Goal: Information Seeking & Learning: Learn about a topic

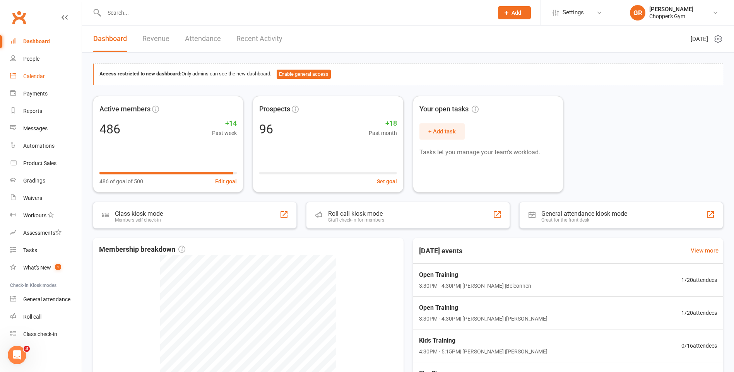
click at [42, 73] on div "Calendar" at bounding box center [34, 76] width 22 height 6
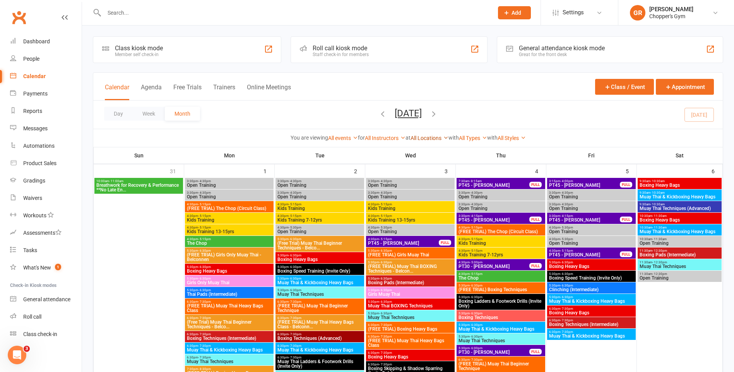
click at [428, 140] on link "All Locations" at bounding box center [430, 138] width 38 height 6
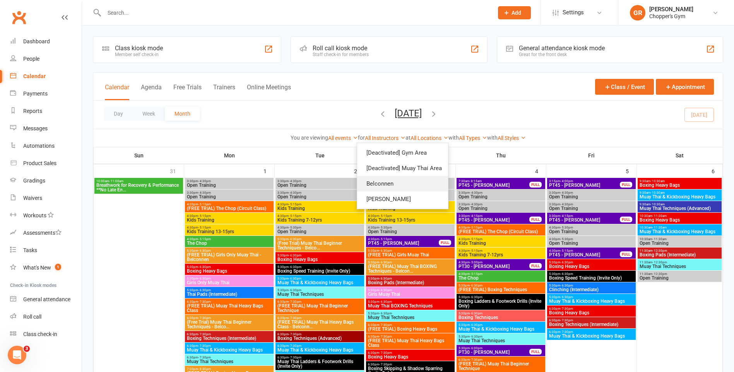
click at [401, 183] on link "Belconnen" at bounding box center [402, 183] width 91 height 15
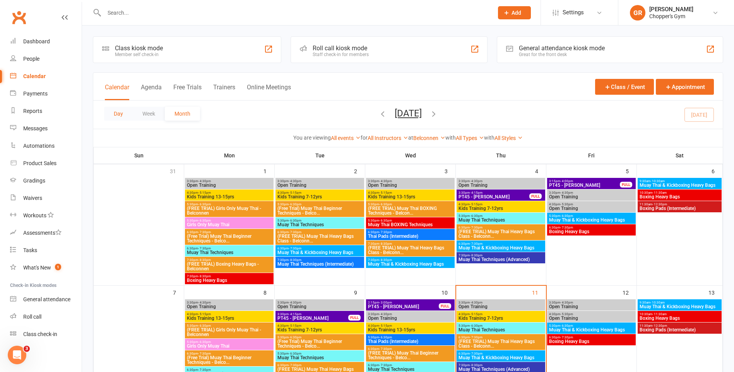
click at [122, 113] on button "Day" at bounding box center [118, 114] width 29 height 14
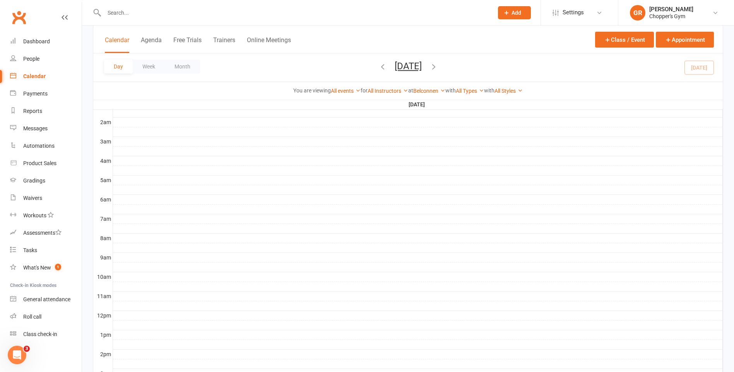
scroll to position [232, 0]
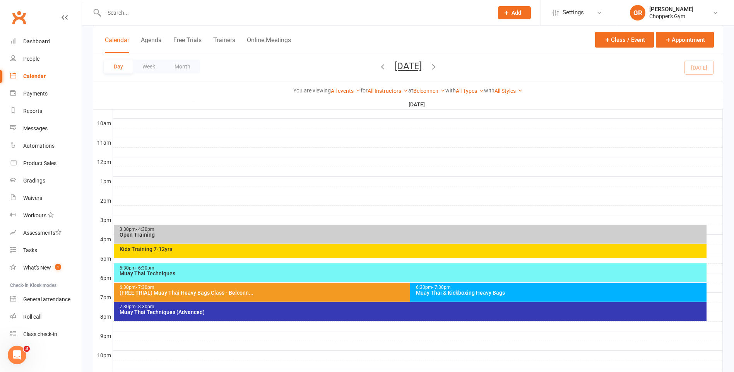
click at [264, 270] on div "5:30pm - 6:30pm" at bounding box center [412, 268] width 586 height 5
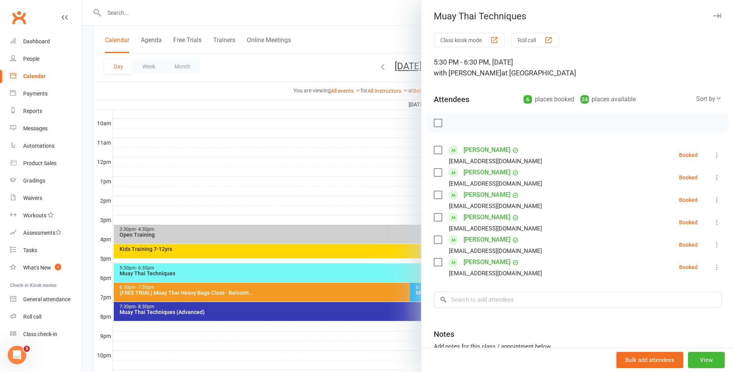
click at [697, 100] on div "Sort by" at bounding box center [710, 99] width 26 height 10
click at [660, 136] on link "First name" at bounding box center [683, 130] width 77 height 15
click at [355, 204] on div at bounding box center [408, 186] width 652 height 372
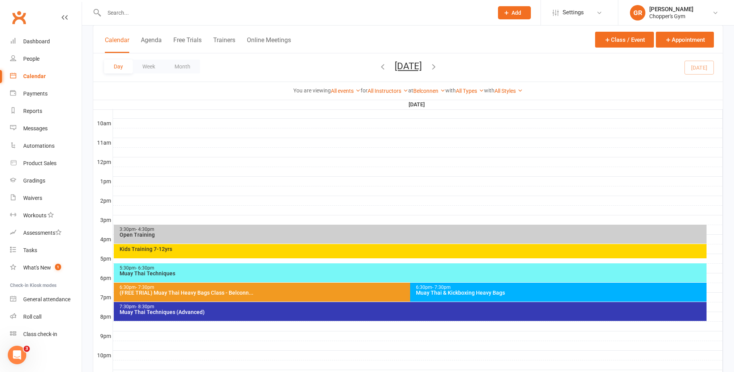
click at [463, 288] on div "6:30pm - 7:30pm" at bounding box center [561, 287] width 290 height 5
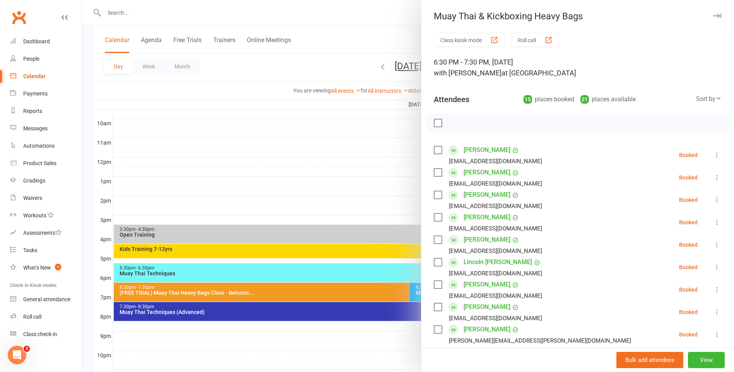
click at [405, 317] on div at bounding box center [408, 186] width 652 height 372
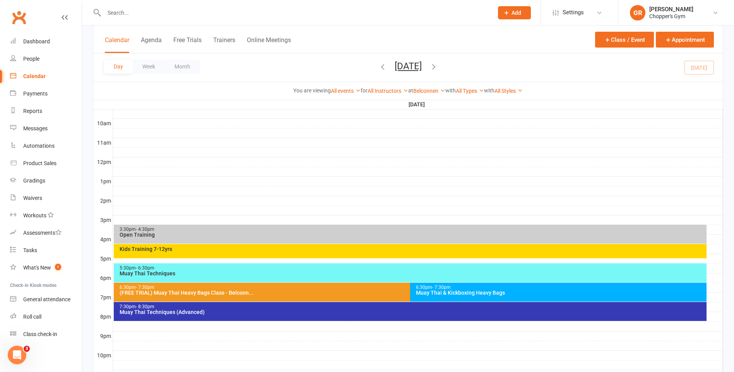
click at [419, 304] on div "7:30pm - 8:30pm Muay Thai Techniques (Advanced)" at bounding box center [410, 311] width 593 height 19
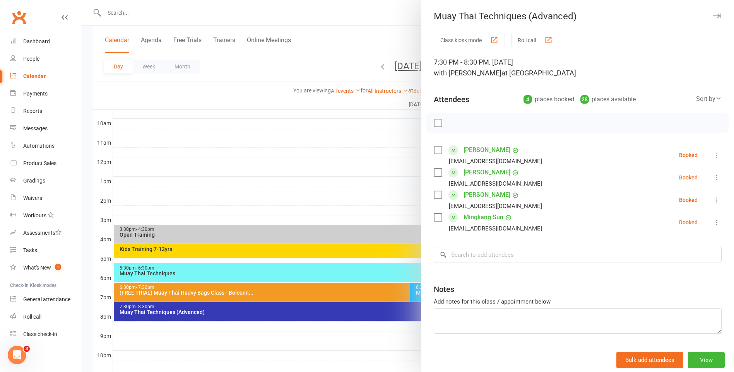
click at [394, 360] on div at bounding box center [408, 186] width 652 height 372
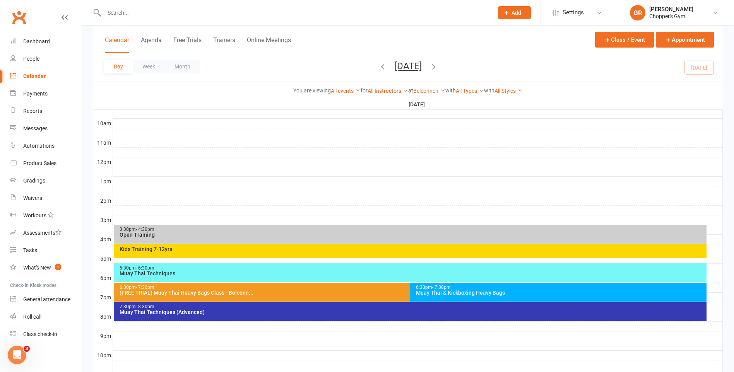
click at [365, 293] on div "(FREE TRIAL) Muay Thai Heavy Bags Class - Belconn..." at bounding box center [408, 292] width 578 height 5
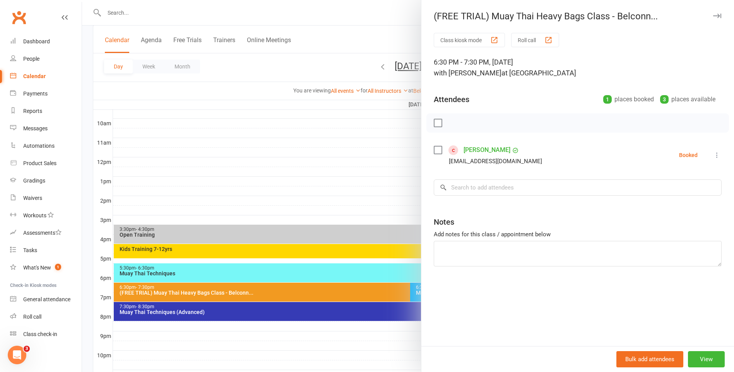
click at [354, 176] on div at bounding box center [408, 186] width 652 height 372
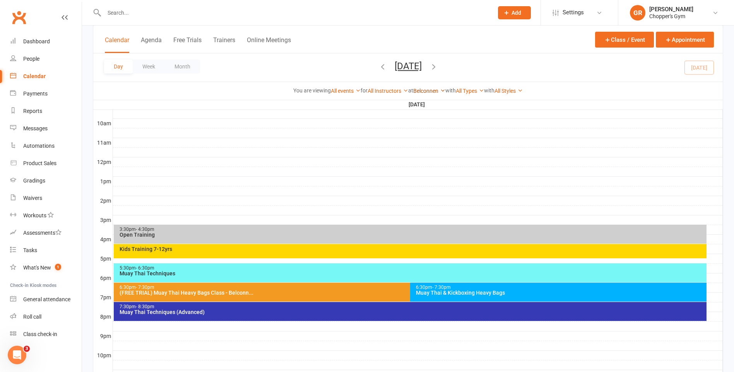
click at [427, 88] on link "Belconnen" at bounding box center [429, 91] width 32 height 6
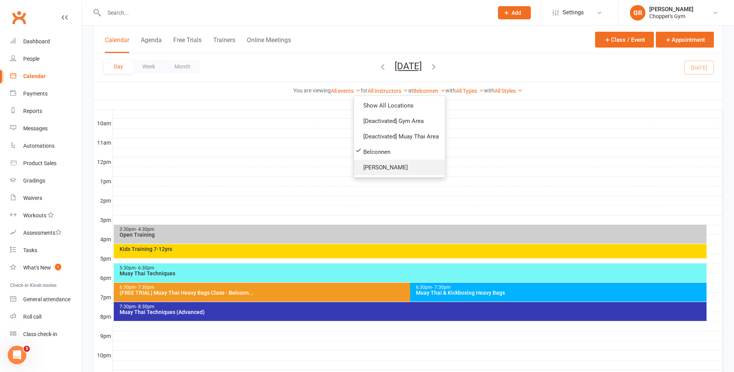
click at [408, 162] on link "[PERSON_NAME]" at bounding box center [399, 167] width 91 height 15
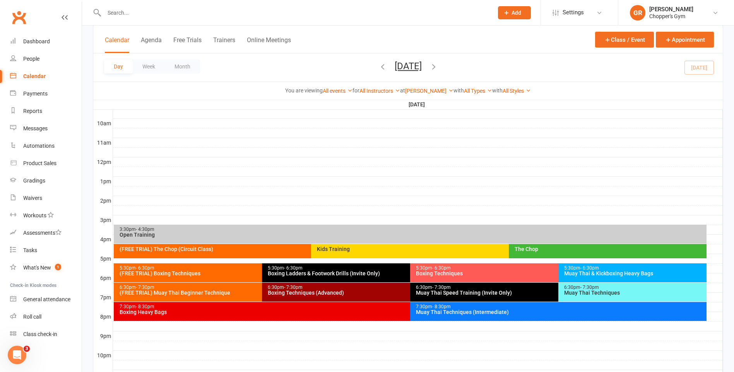
click at [540, 250] on div "The Chop" at bounding box center [610, 249] width 191 height 5
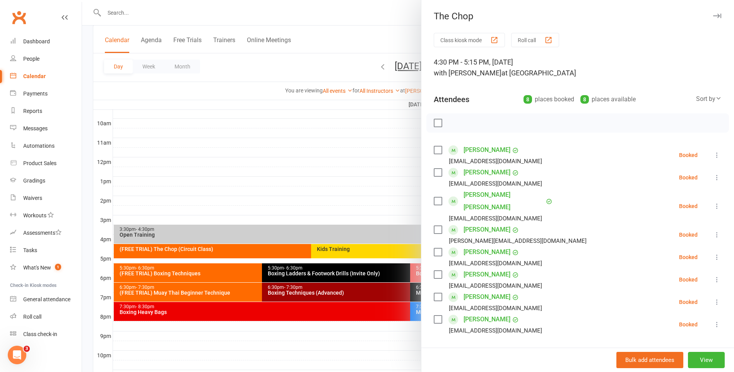
click at [346, 233] on div at bounding box center [408, 186] width 652 height 372
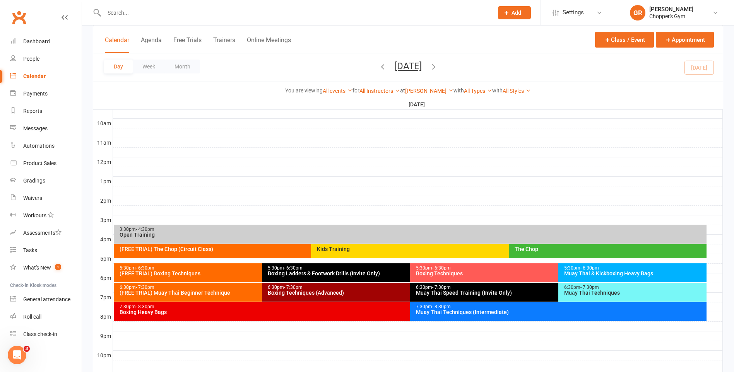
click at [384, 251] on div "Kids Training" at bounding box center [507, 249] width 381 height 5
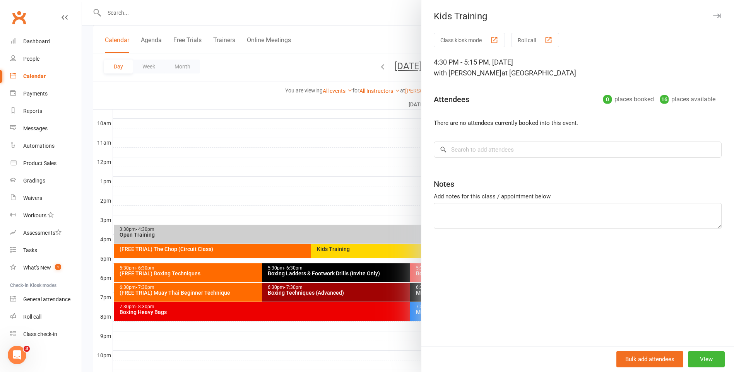
click at [371, 270] on div at bounding box center [408, 186] width 652 height 372
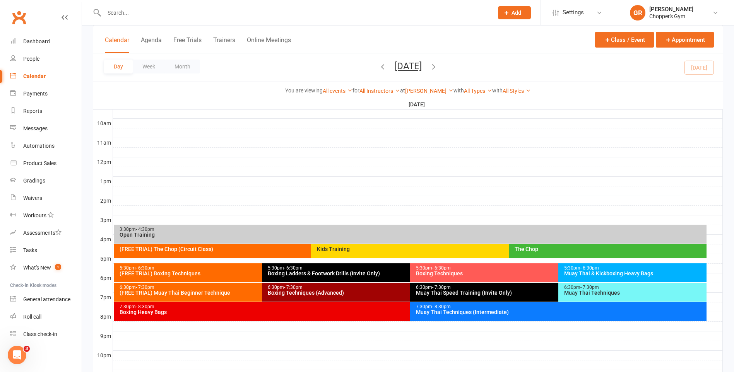
click at [592, 274] on div "Muay Thai & Kickboxing Heavy Bags" at bounding box center [634, 273] width 141 height 5
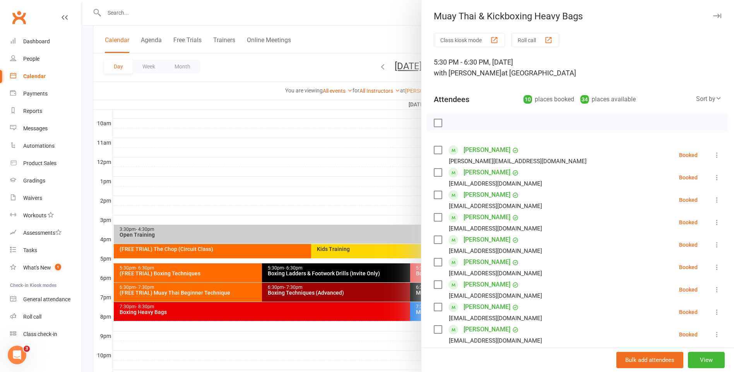
click at [347, 287] on div at bounding box center [408, 186] width 652 height 372
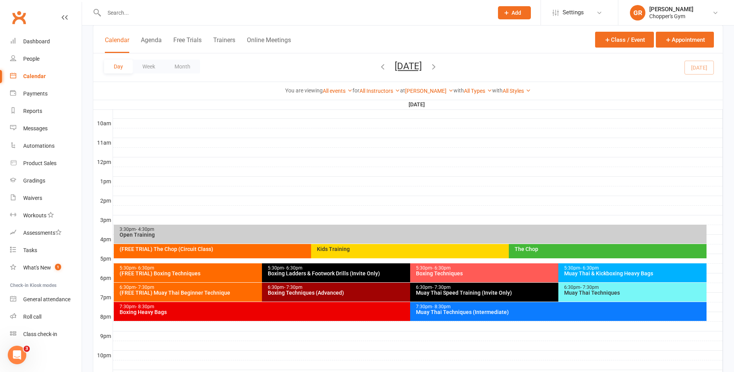
click at [584, 291] on div "Muay Thai Techniques" at bounding box center [634, 292] width 141 height 5
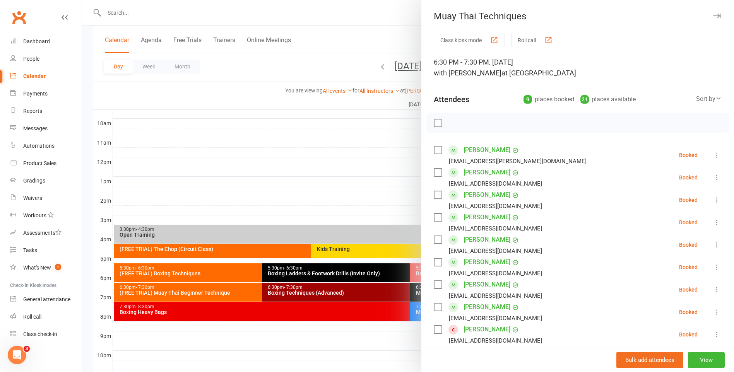
click at [331, 295] on div at bounding box center [408, 186] width 652 height 372
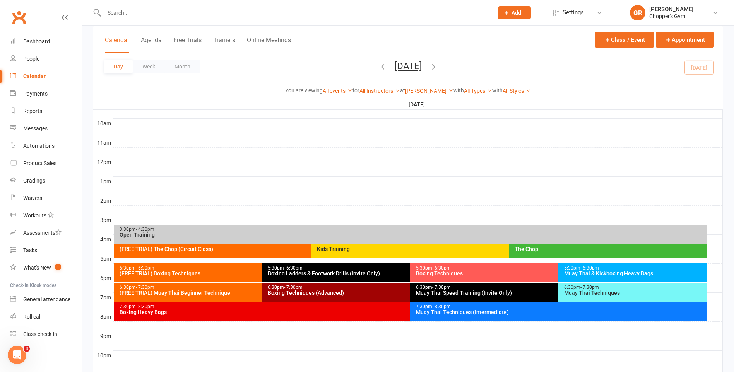
click at [586, 312] on div "Muay Thai Techniques (Intermediate)" at bounding box center [561, 312] width 290 height 5
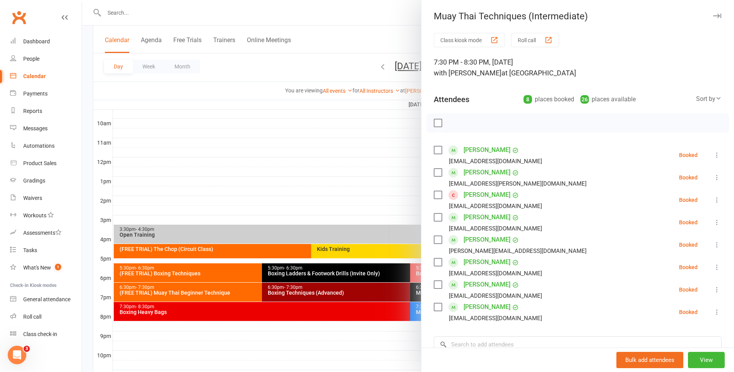
click at [330, 192] on div at bounding box center [408, 186] width 652 height 372
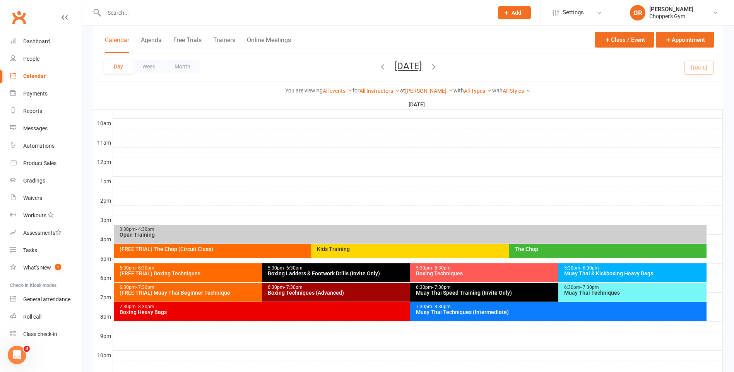
click at [367, 288] on div "6:30pm - 7:30pm" at bounding box center [409, 287] width 282 height 5
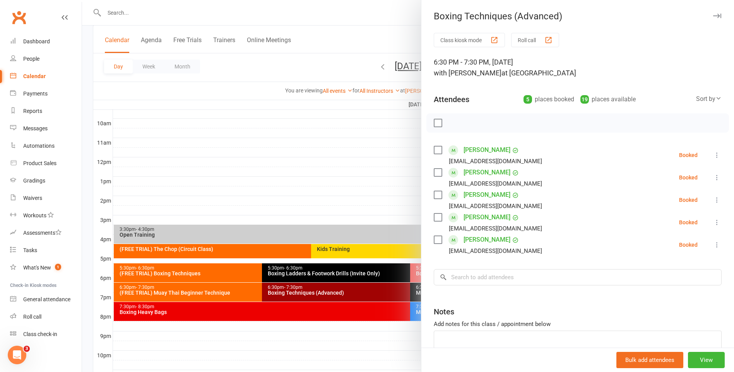
click at [355, 174] on div at bounding box center [408, 186] width 652 height 372
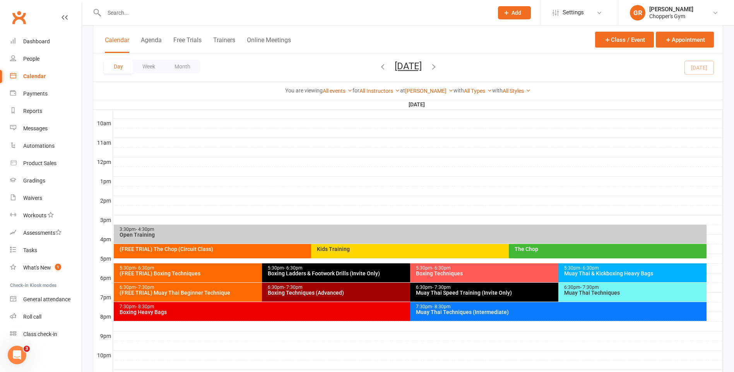
click at [474, 275] on div "Boxing Techniques" at bounding box center [557, 273] width 282 height 5
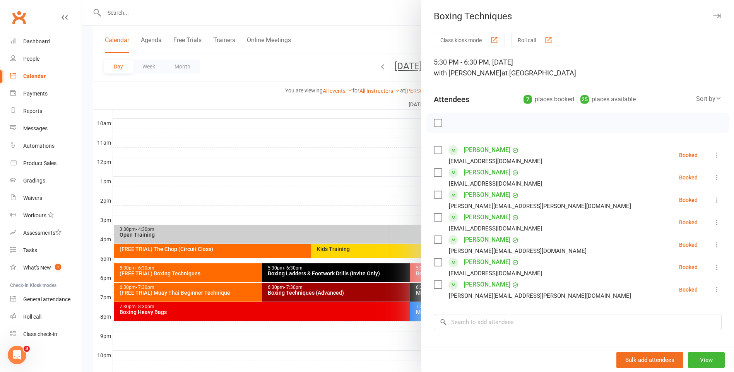
click at [361, 149] on div at bounding box center [408, 186] width 652 height 372
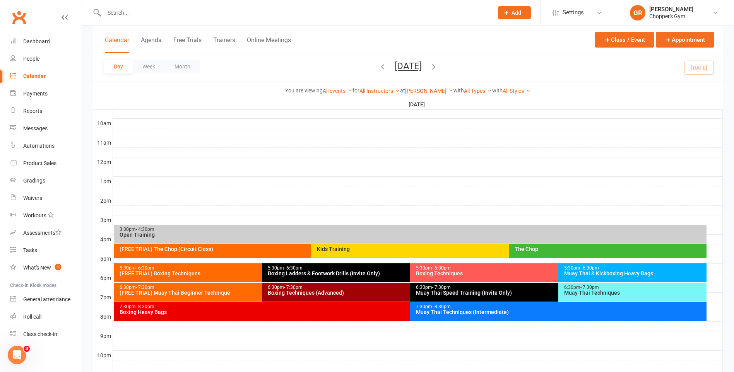
click at [378, 269] on div "5:30pm - 6:30pm" at bounding box center [409, 268] width 282 height 5
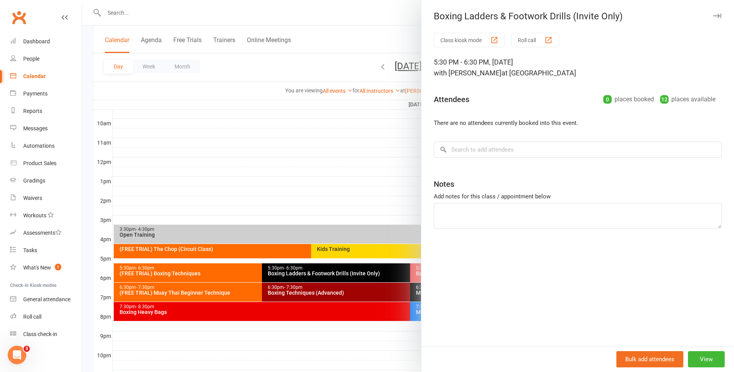
click at [370, 141] on div at bounding box center [408, 186] width 652 height 372
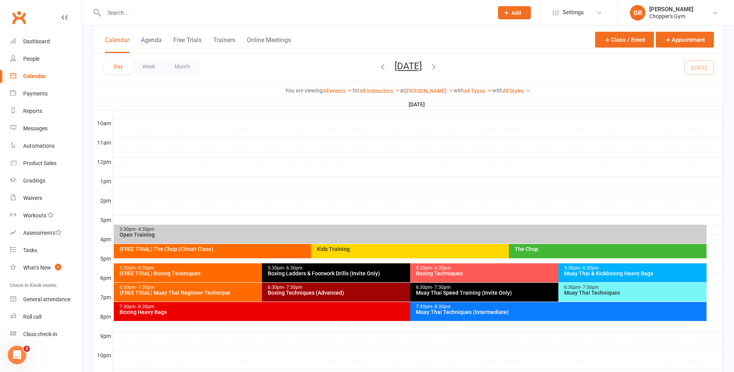
click at [455, 294] on div "Muay Thai Speed Training (Invite Only)" at bounding box center [557, 292] width 282 height 5
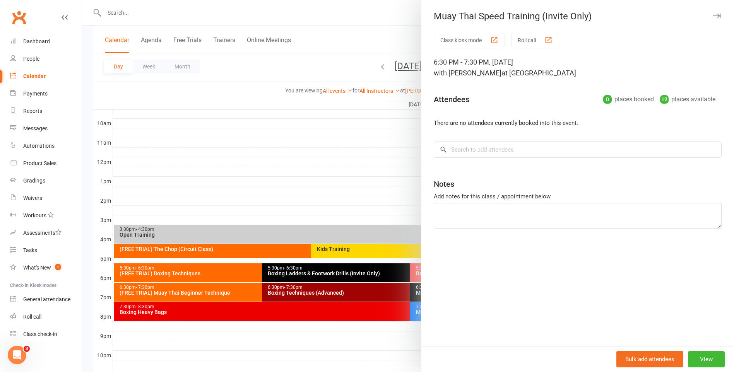
click at [364, 198] on div at bounding box center [408, 186] width 652 height 372
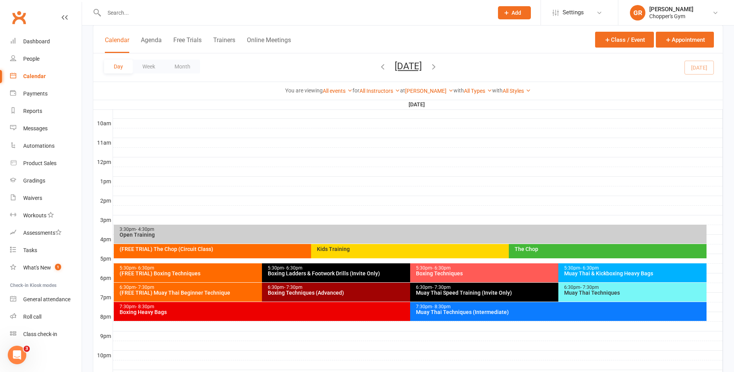
click at [217, 269] on div "5:30pm - 6:30pm" at bounding box center [260, 268] width 282 height 5
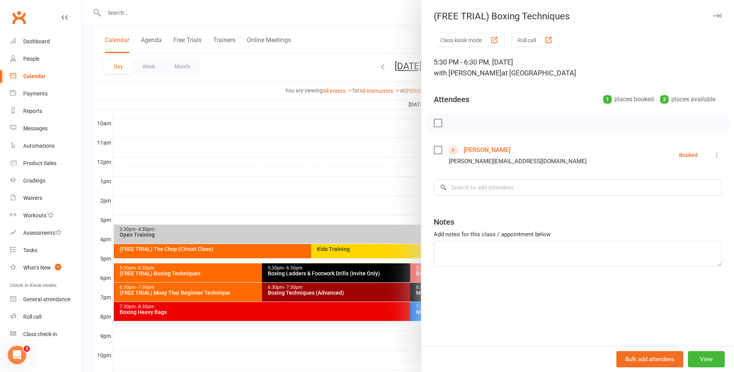
click at [243, 201] on div at bounding box center [408, 186] width 652 height 372
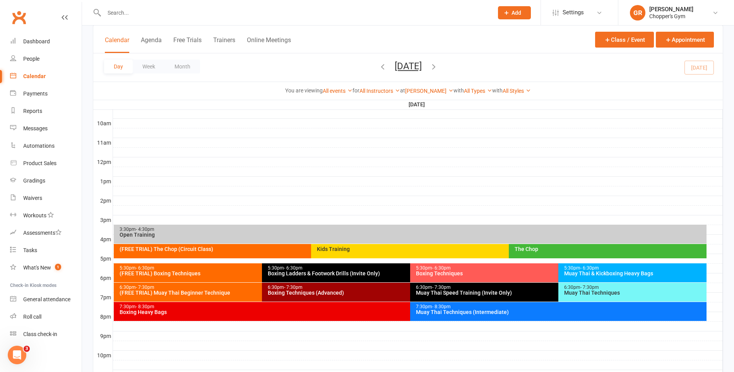
click at [229, 296] on div "6:30pm - 7:30pm (FREE TRIAL) Muay Thai Beginner Technique" at bounding box center [258, 292] width 289 height 19
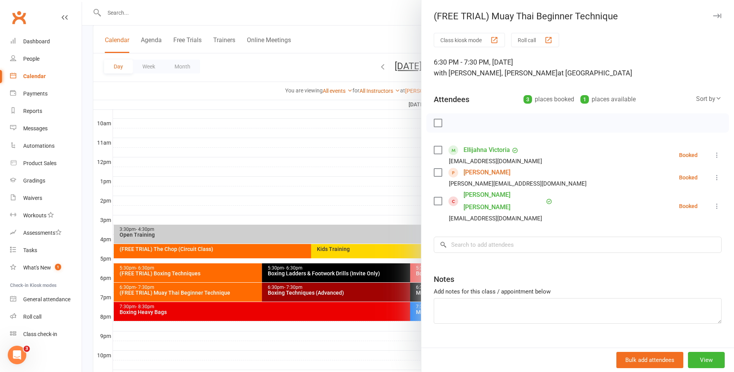
click at [275, 171] on div at bounding box center [408, 186] width 652 height 372
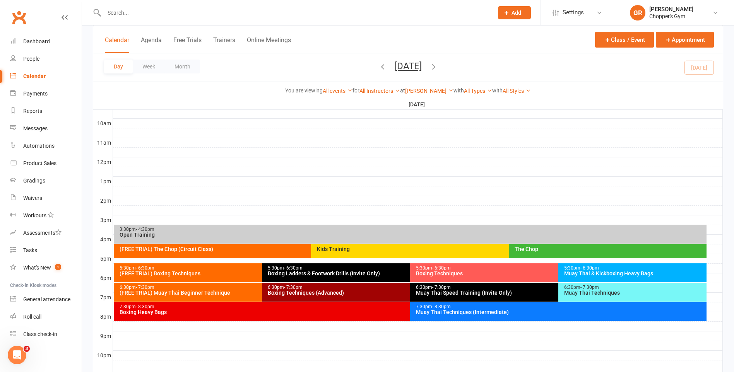
click at [321, 307] on div "7:30pm - 8:30pm" at bounding box center [408, 307] width 578 height 5
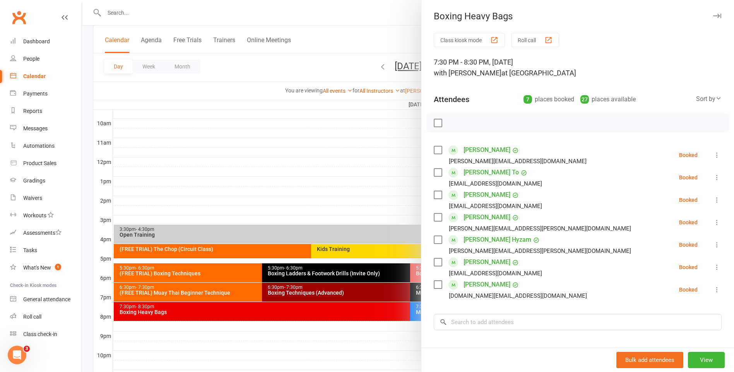
click at [321, 177] on div at bounding box center [408, 186] width 652 height 372
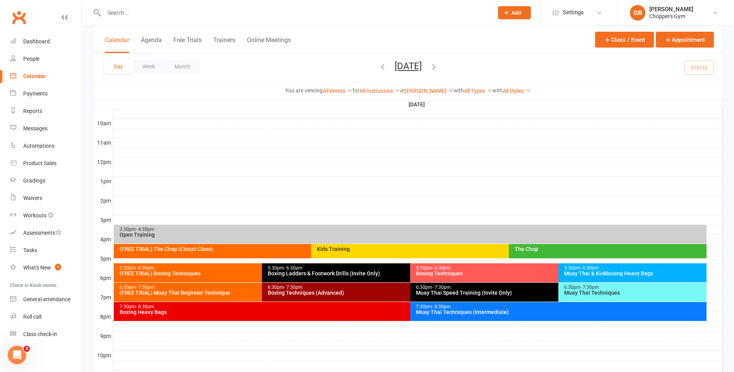
click at [626, 264] on div "5:30pm - 6:30pm Muay Thai & Kickboxing Heavy Bags" at bounding box center [633, 273] width 148 height 19
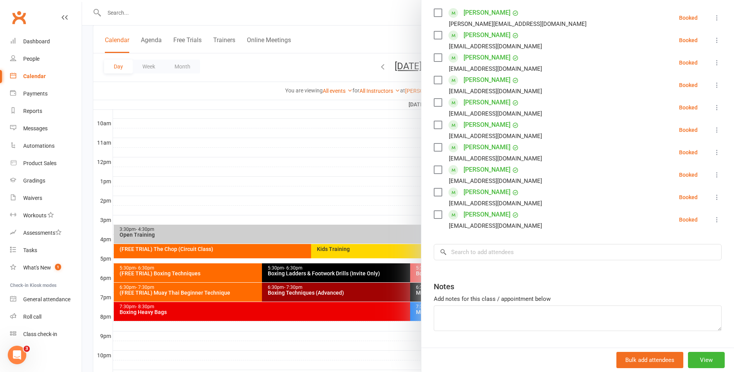
scroll to position [160, 0]
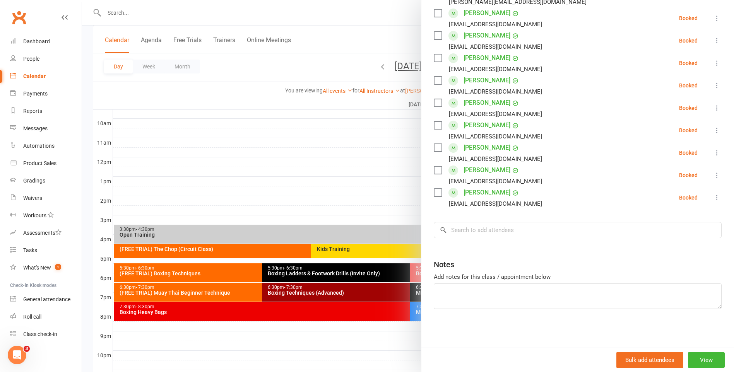
click at [352, 196] on div at bounding box center [408, 186] width 652 height 372
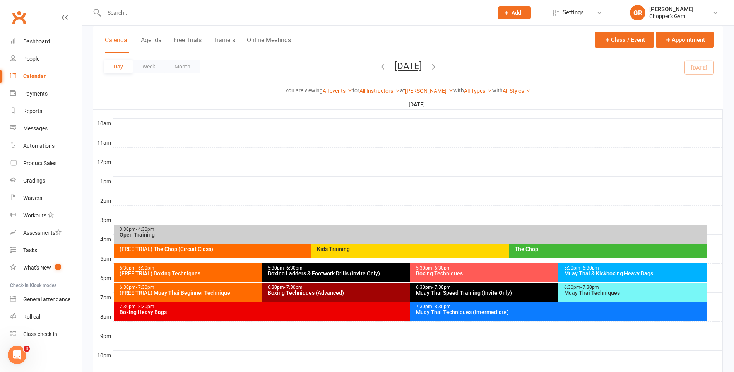
click at [585, 293] on div "Muay Thai Techniques" at bounding box center [634, 292] width 141 height 5
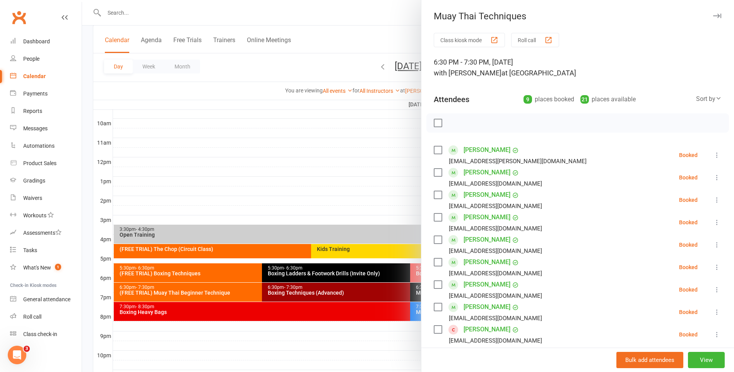
click at [347, 177] on div at bounding box center [408, 186] width 652 height 372
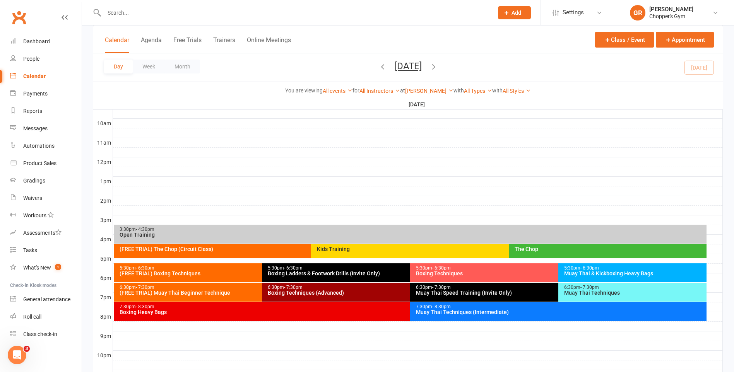
click at [482, 312] on div "Muay Thai Techniques (Intermediate)" at bounding box center [561, 312] width 290 height 5
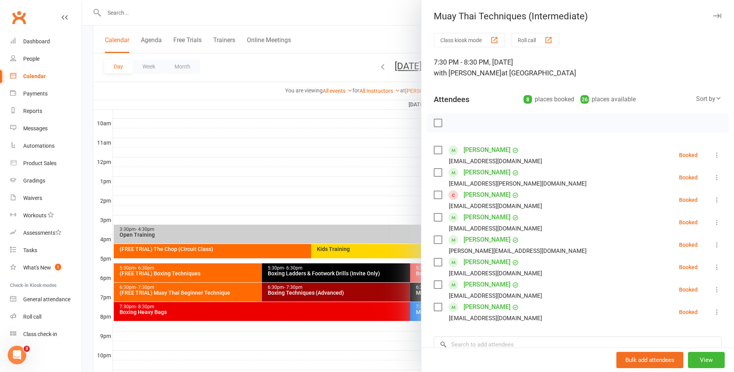
click at [294, 167] on div at bounding box center [408, 186] width 652 height 372
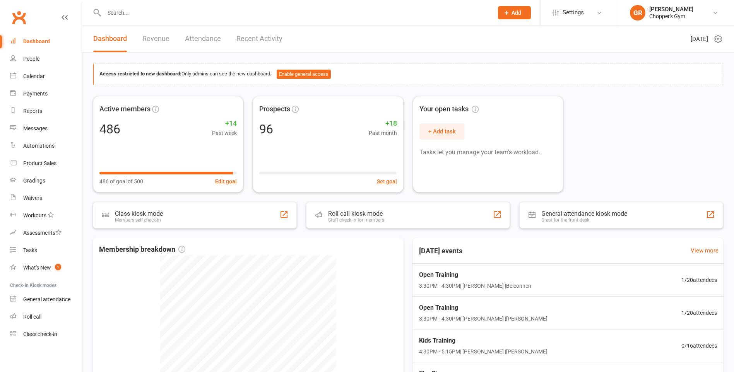
click at [144, 17] on input "text" at bounding box center [295, 12] width 386 height 11
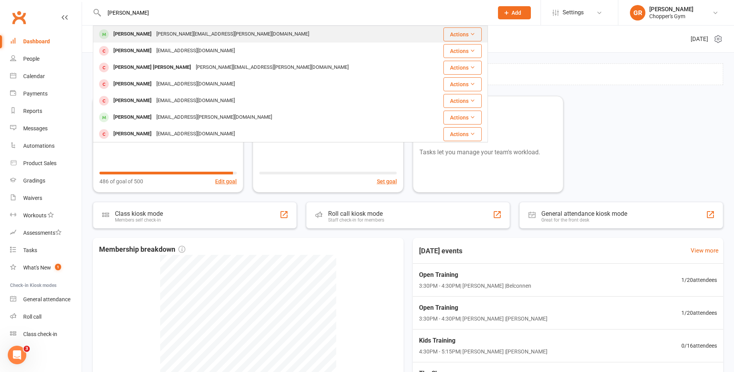
type input "[PERSON_NAME]"
click at [154, 40] on div "[PERSON_NAME][EMAIL_ADDRESS][PERSON_NAME][DOMAIN_NAME]" at bounding box center [233, 34] width 158 height 11
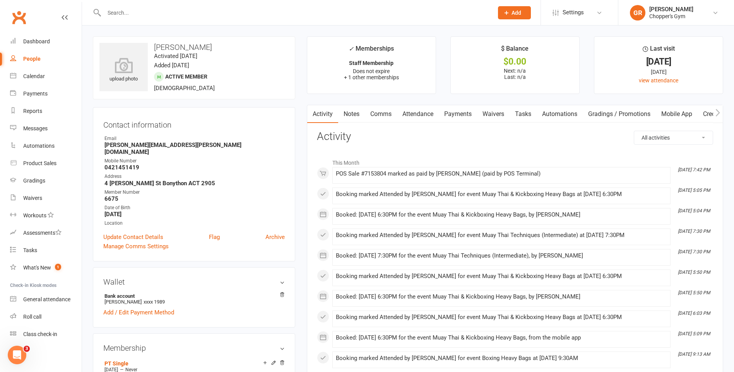
click at [423, 115] on link "Attendance" at bounding box center [418, 114] width 42 height 18
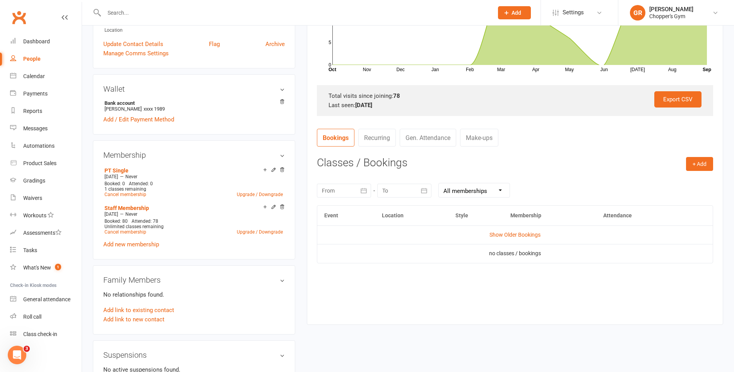
scroll to position [194, 0]
click at [527, 236] on link "Show Older Bookings" at bounding box center [515, 235] width 51 height 6
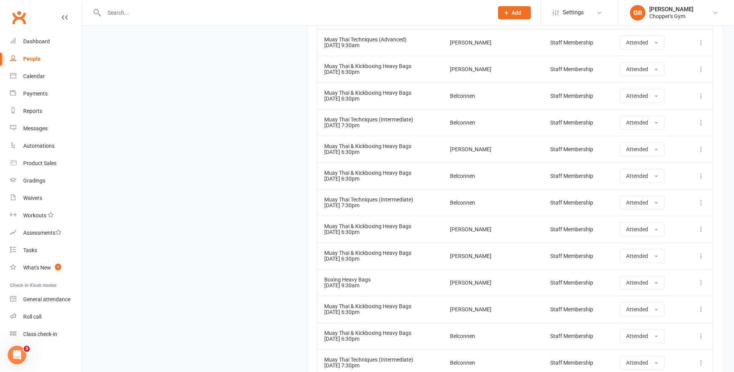
scroll to position [2120, 0]
click at [153, 10] on input "text" at bounding box center [295, 12] width 386 height 11
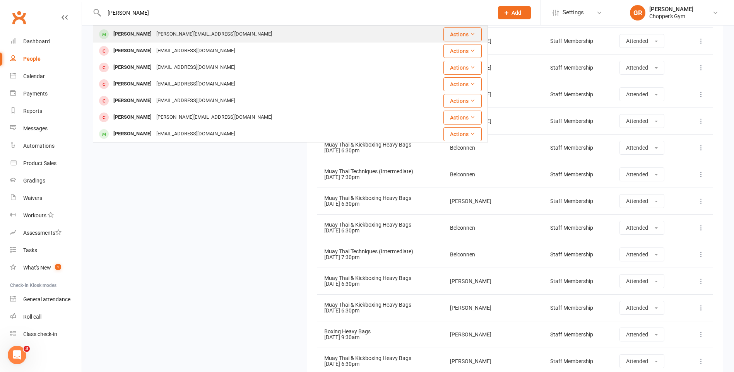
type input "[PERSON_NAME]"
click at [168, 31] on div "[PERSON_NAME][EMAIL_ADDRESS][DOMAIN_NAME]" at bounding box center [214, 34] width 120 height 11
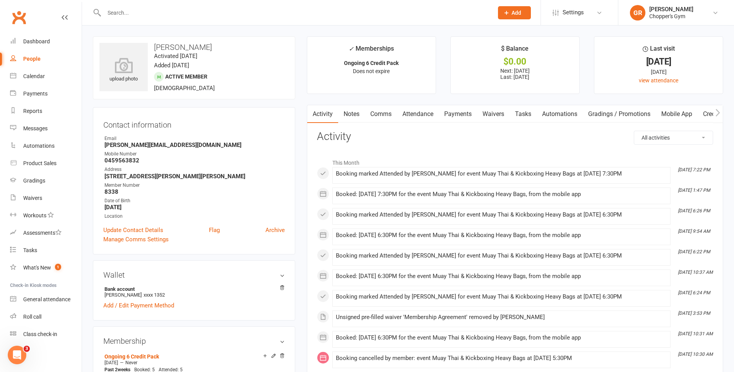
click at [458, 113] on link "Payments" at bounding box center [458, 114] width 38 height 18
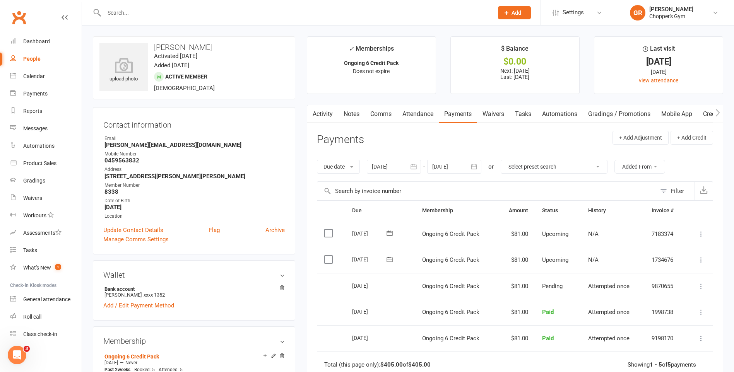
click at [424, 114] on link "Attendance" at bounding box center [418, 114] width 42 height 18
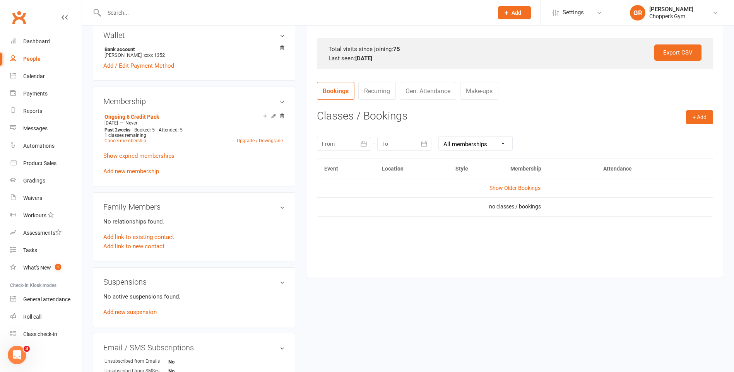
scroll to position [271, 0]
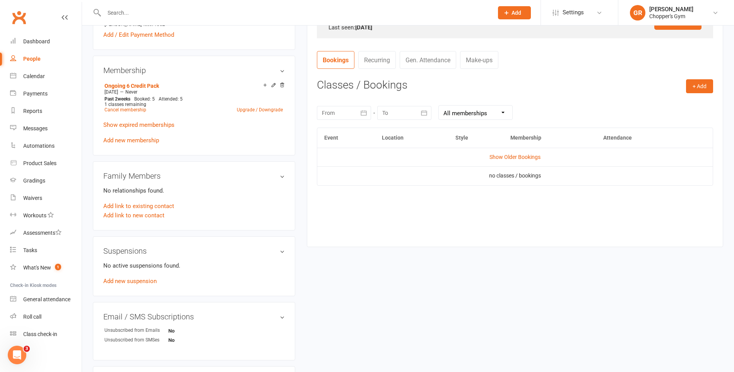
click at [509, 153] on td "Show Older Bookings" at bounding box center [515, 157] width 396 height 19
click at [509, 156] on link "Show Older Bookings" at bounding box center [515, 157] width 51 height 6
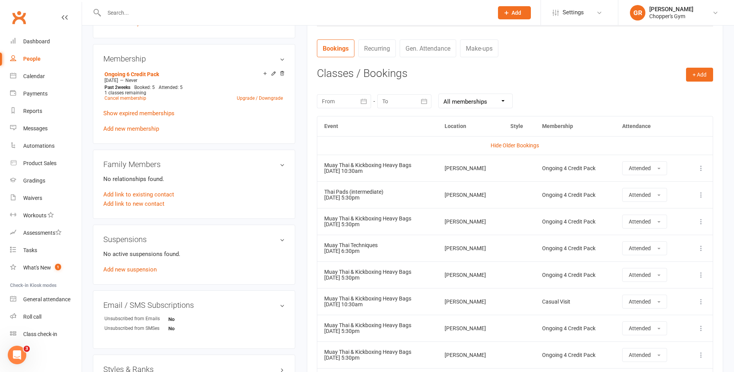
scroll to position [476, 0]
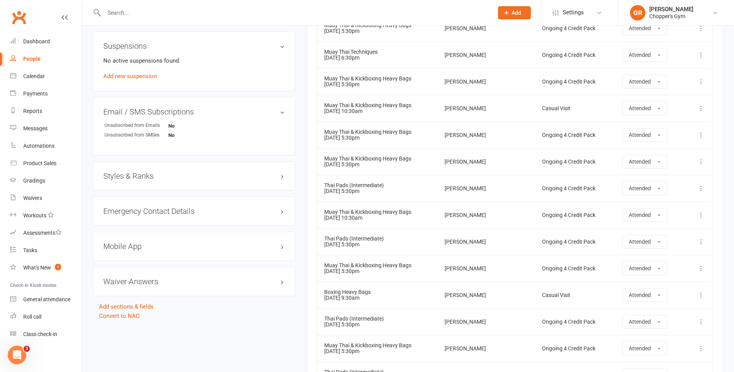
click at [239, 215] on div "Emergency Contact Details edit" at bounding box center [194, 211] width 202 height 29
click at [266, 215] on h3 "Emergency Contact Details edit" at bounding box center [194, 211] width 182 height 9
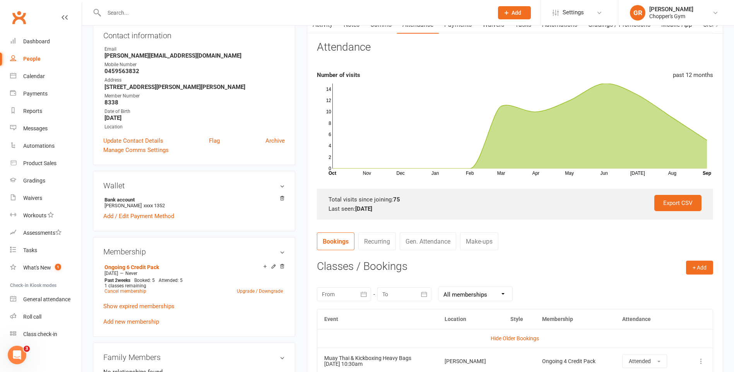
scroll to position [89, 0]
click at [163, 12] on input "text" at bounding box center [295, 12] width 386 height 11
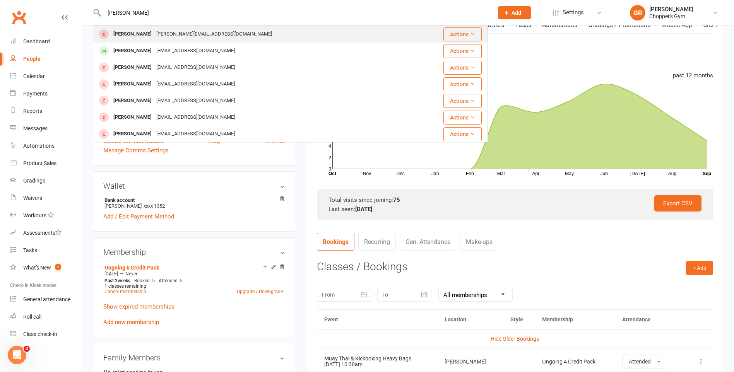
type input "Hayden"
click at [164, 34] on div "hayden.douch@hotmail.com" at bounding box center [214, 34] width 120 height 11
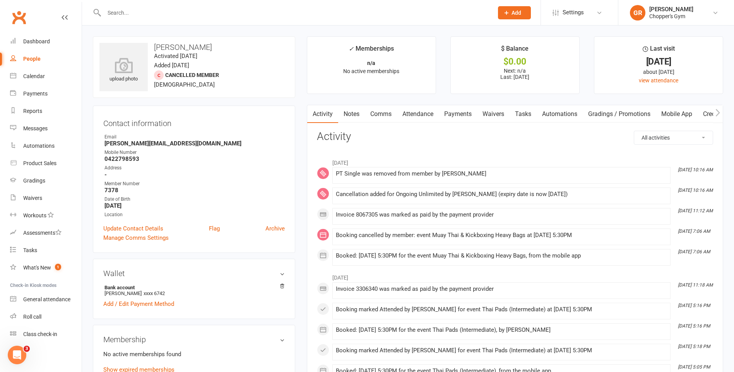
click at [137, 16] on input "text" at bounding box center [295, 12] width 386 height 11
click at [33, 79] on div "Calendar" at bounding box center [34, 76] width 22 height 6
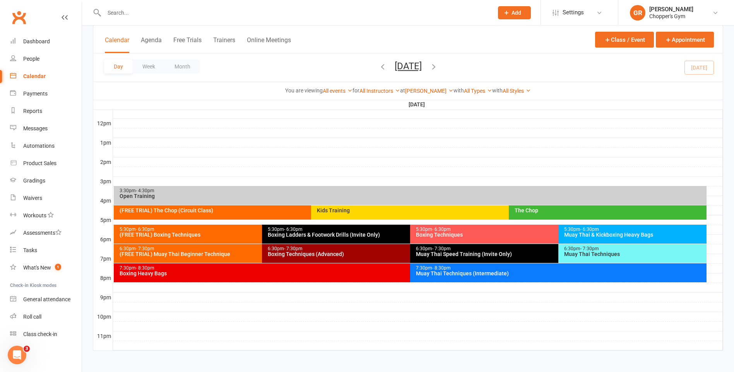
scroll to position [272, 0]
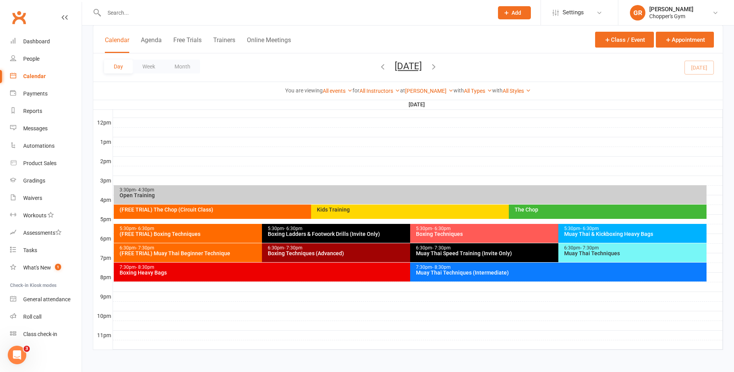
click at [151, 11] on input "text" at bounding box center [295, 12] width 386 height 11
type input "H"
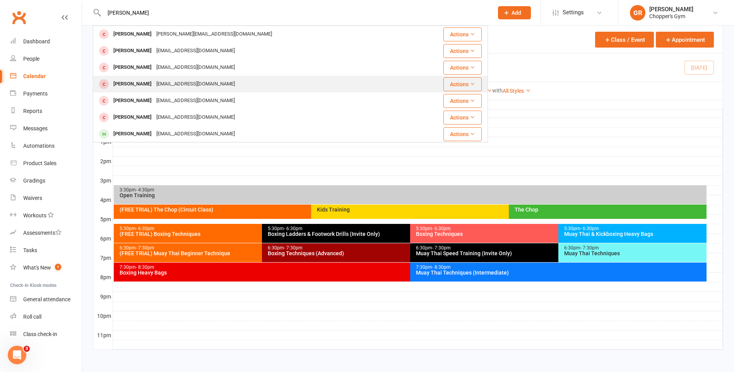
type input "Sebastian"
click at [162, 89] on div "hanzsebastian06@gmail.com" at bounding box center [195, 84] width 83 height 11
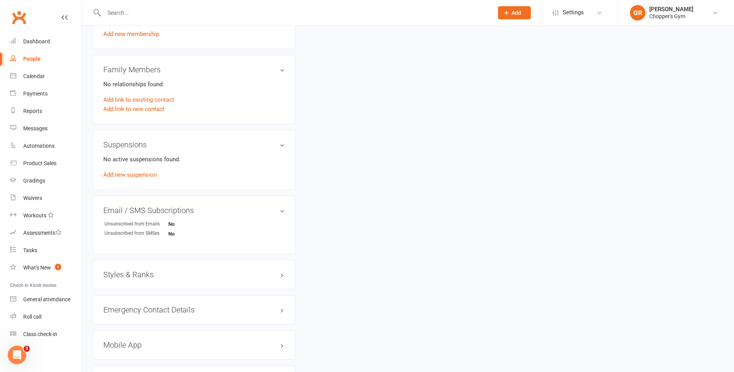
scroll to position [409, 0]
